Goal: Connect with others: Connect with other users

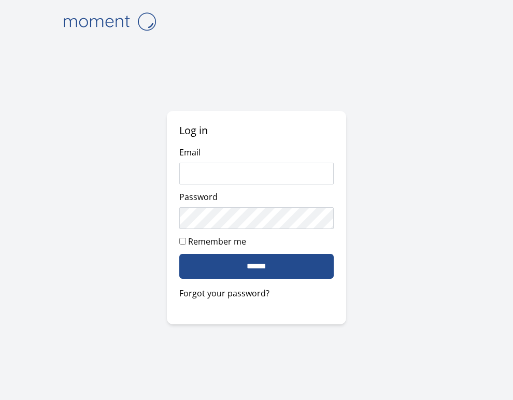
type input "**********"
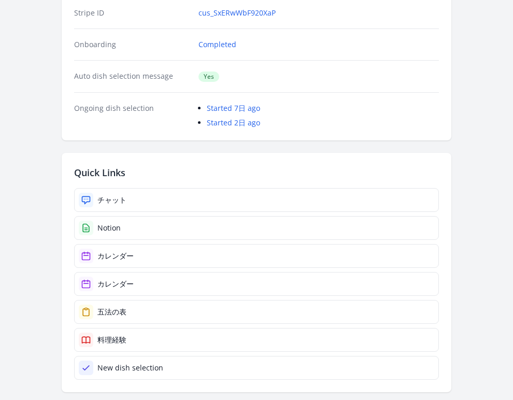
scroll to position [223, 0]
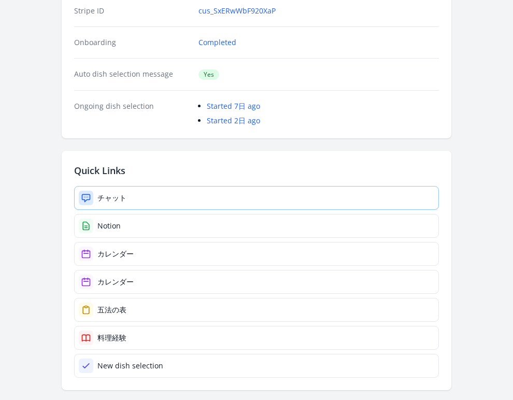
click at [249, 203] on link "チャット" at bounding box center [256, 198] width 365 height 24
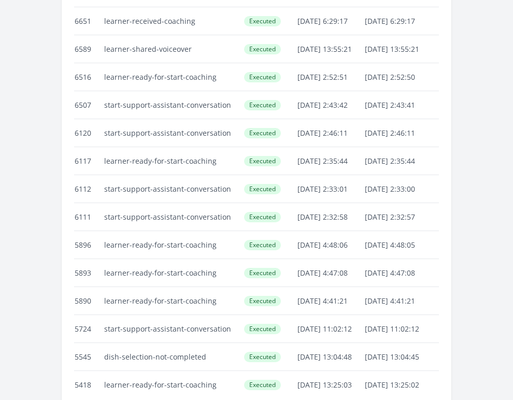
scroll to position [3361, 0]
